Goal: Task Accomplishment & Management: Manage account settings

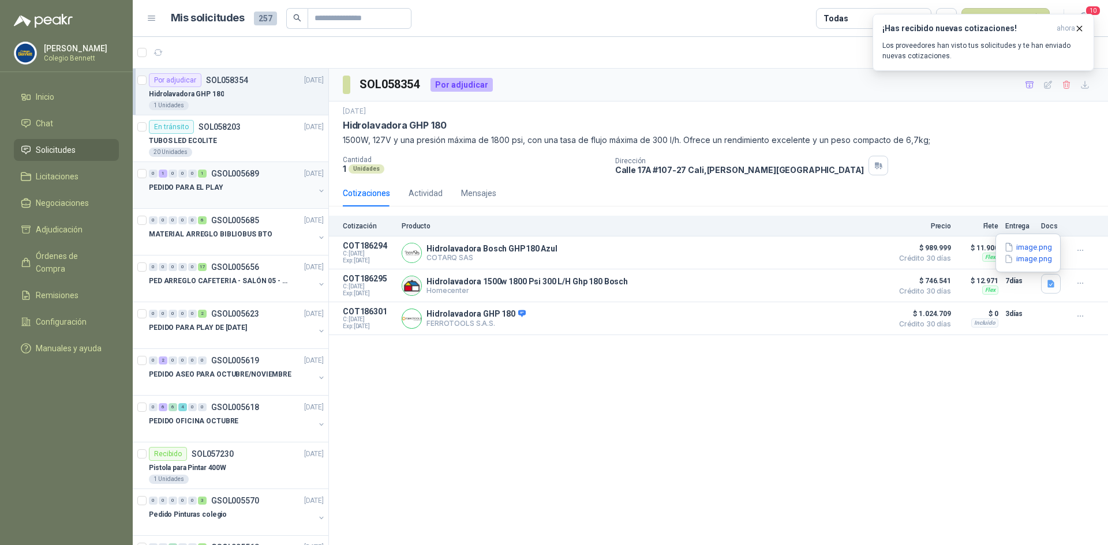
click at [238, 185] on div "PEDIDO PARA EL PLAY" at bounding box center [232, 188] width 166 height 14
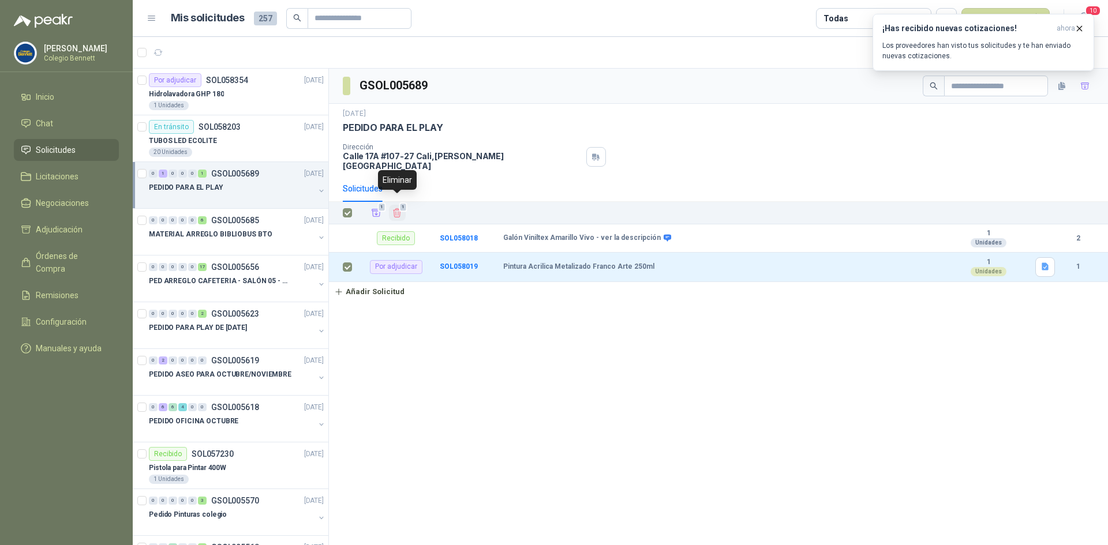
click at [399, 203] on span "1" at bounding box center [403, 207] width 8 height 9
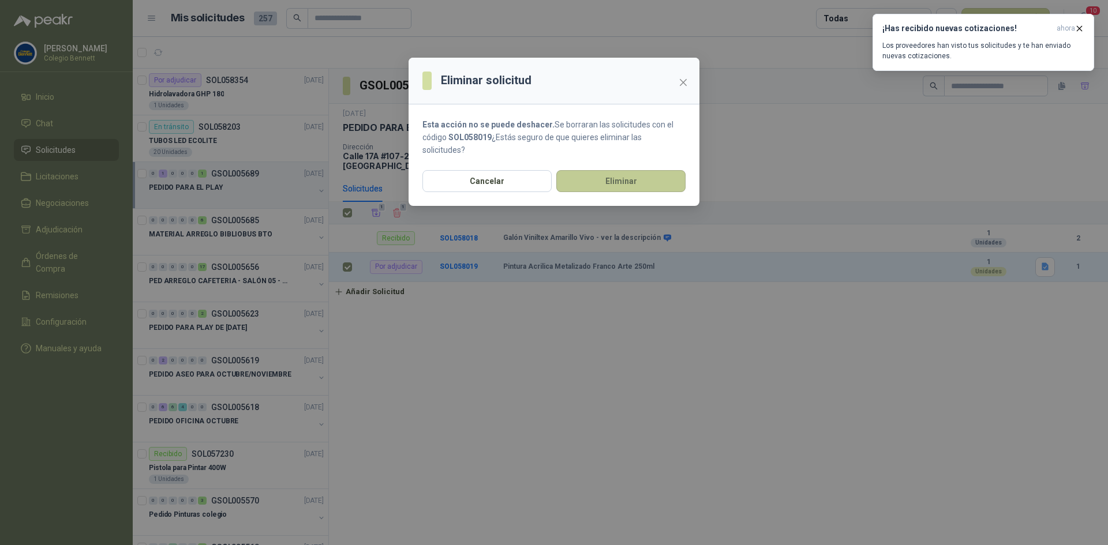
click at [574, 179] on button "Eliminar" at bounding box center [620, 181] width 129 height 22
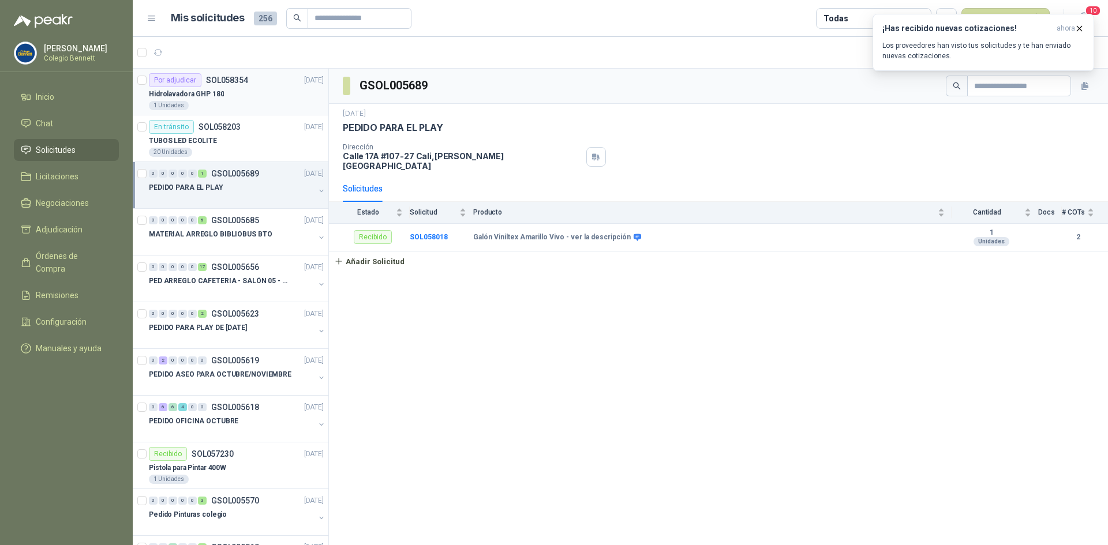
click at [201, 100] on div "Hidrolavadora GHP 180" at bounding box center [236, 94] width 175 height 14
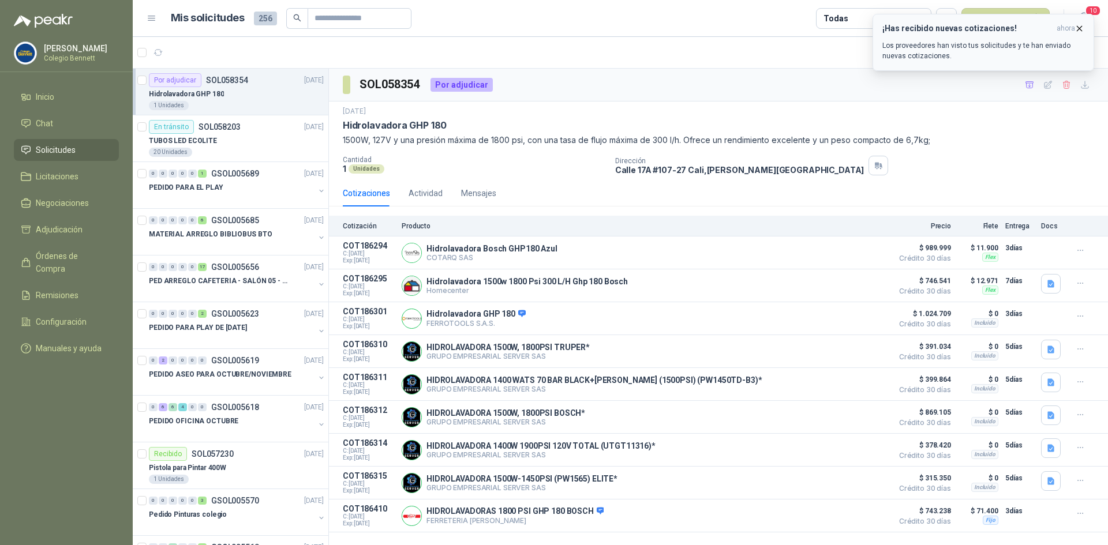
click at [1079, 28] on icon "button" at bounding box center [1080, 28] width 5 height 5
